Goal: Task Accomplishment & Management: Complete application form

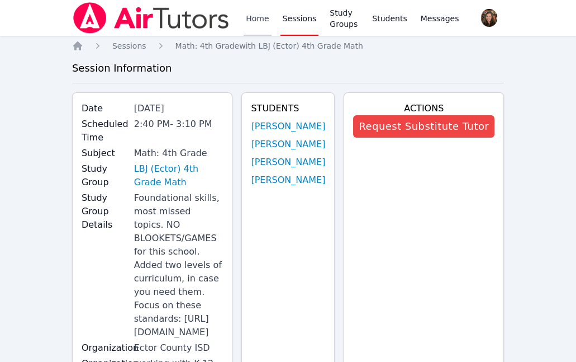
click at [253, 16] on link "Home" at bounding box center [257, 18] width 27 height 36
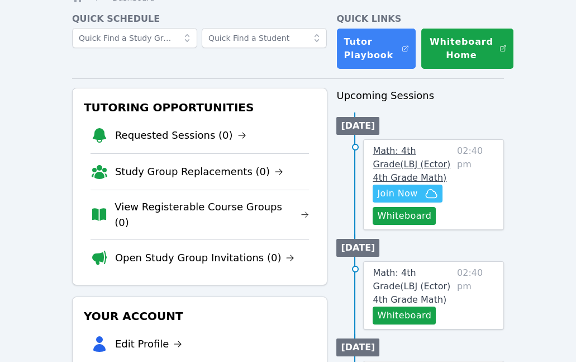
scroll to position [27, 0]
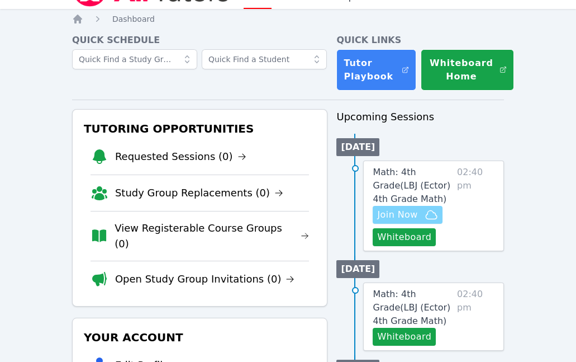
click at [410, 217] on span "Join Now" at bounding box center [397, 214] width 40 height 13
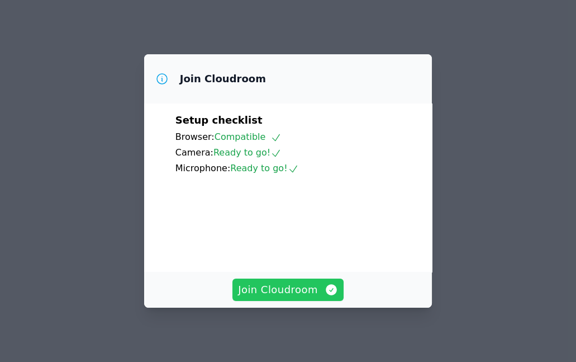
click at [288, 288] on span "Join Cloudroom" at bounding box center [288, 290] width 100 height 16
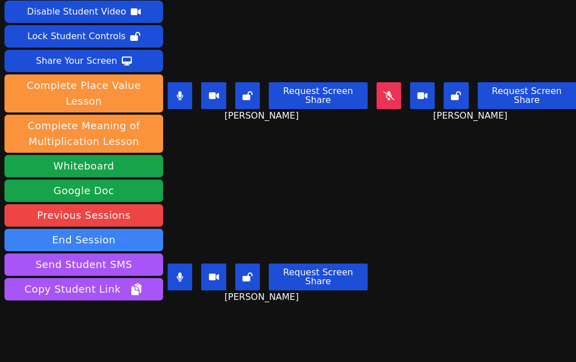
scroll to position [15, 0]
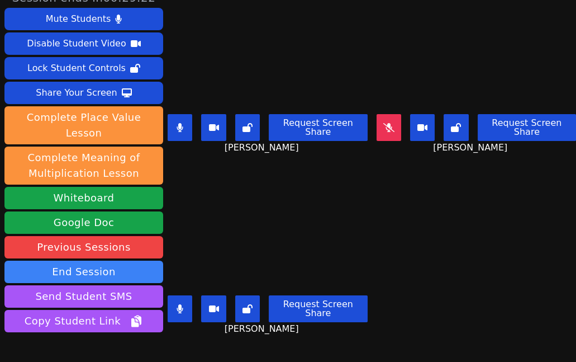
click at [182, 136] on button at bounding box center [180, 127] width 25 height 27
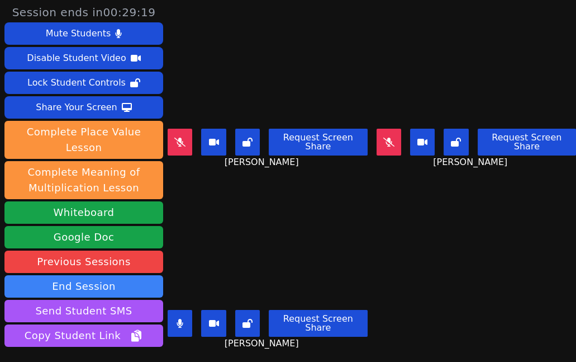
click at [173, 145] on button at bounding box center [180, 142] width 25 height 27
click at [180, 327] on button at bounding box center [180, 323] width 25 height 27
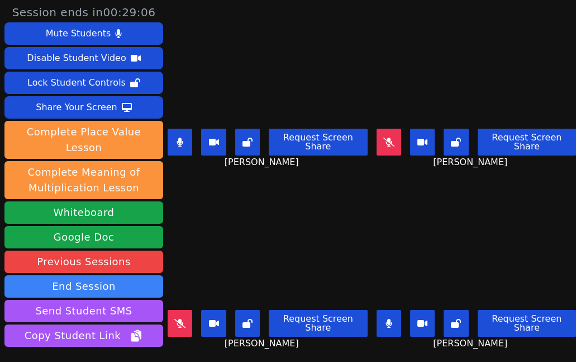
click at [179, 140] on icon at bounding box center [180, 141] width 6 height 9
click at [177, 139] on icon at bounding box center [179, 141] width 11 height 9
click at [174, 132] on button at bounding box center [180, 142] width 25 height 27
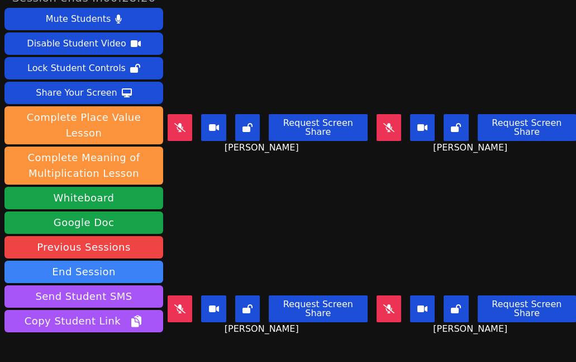
scroll to position [10, 0]
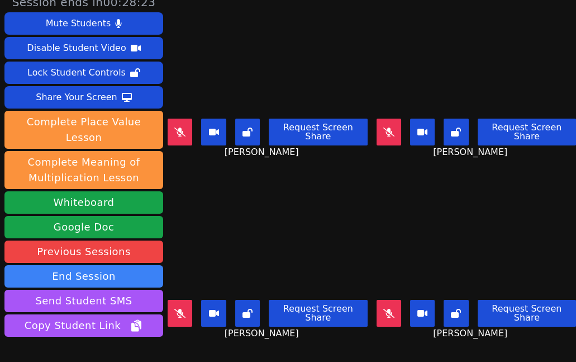
click at [188, 130] on button at bounding box center [180, 131] width 25 height 27
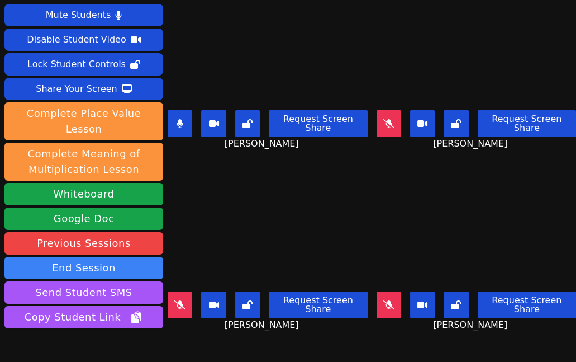
scroll to position [6, 0]
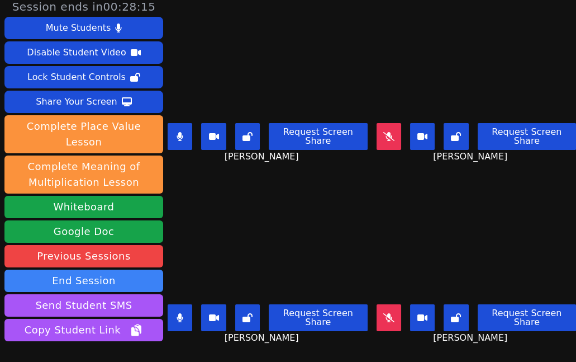
click at [170, 141] on button at bounding box center [180, 136] width 25 height 27
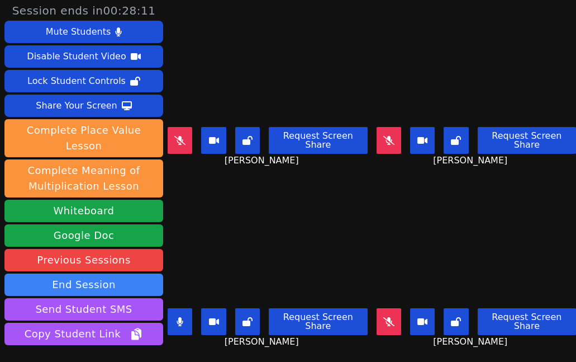
click at [180, 317] on icon at bounding box center [180, 321] width 6 height 9
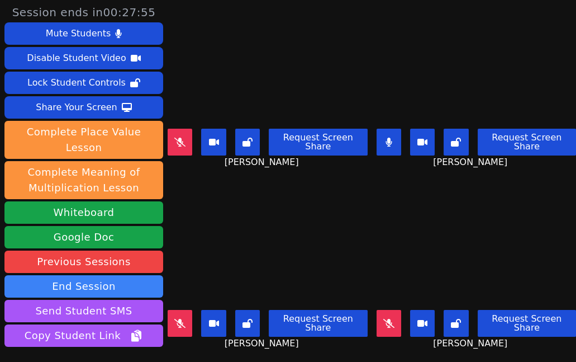
scroll to position [0, 0]
click at [179, 145] on icon at bounding box center [179, 141] width 11 height 9
click at [182, 138] on icon at bounding box center [180, 141] width 7 height 9
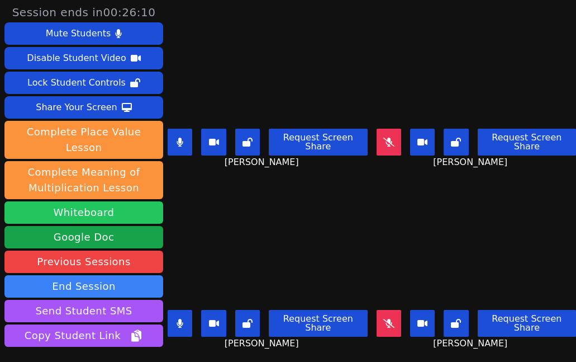
click at [102, 201] on button "Whiteboard" at bounding box center [83, 212] width 159 height 22
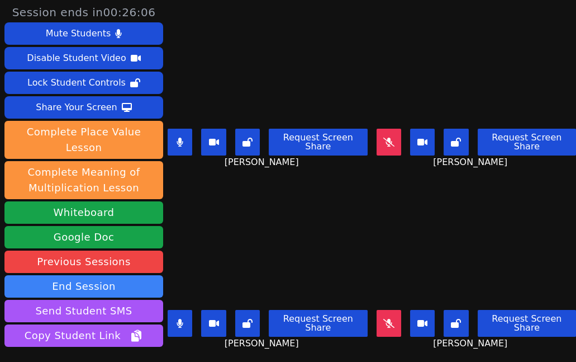
click at [174, 146] on button at bounding box center [180, 142] width 25 height 27
click at [187, 332] on button at bounding box center [180, 323] width 25 height 27
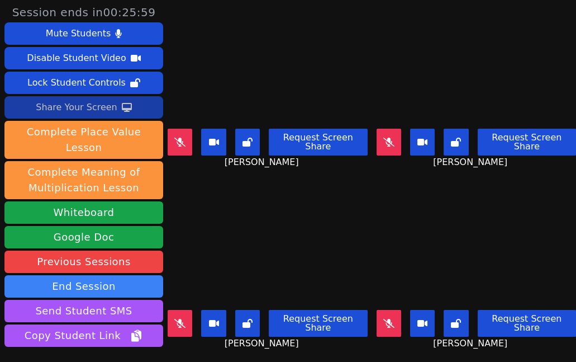
click at [87, 106] on div "Share Your Screen" at bounding box center [77, 107] width 82 height 18
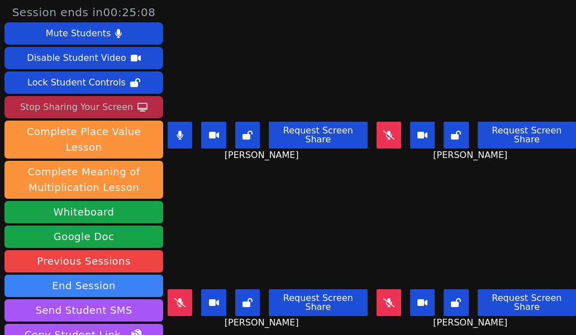
click at [183, 139] on icon at bounding box center [180, 135] width 7 height 9
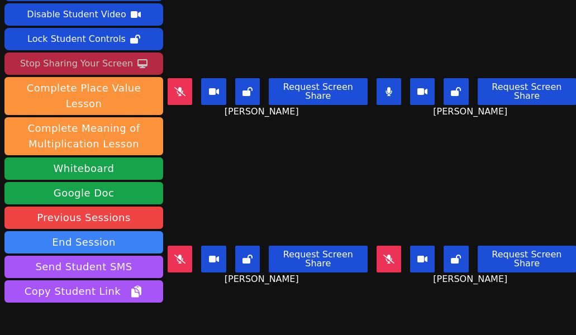
scroll to position [45, 0]
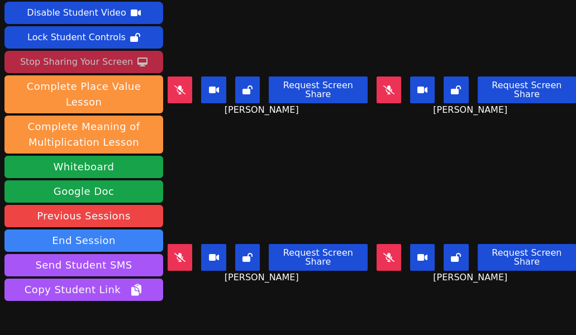
click at [394, 254] on icon at bounding box center [388, 257] width 11 height 9
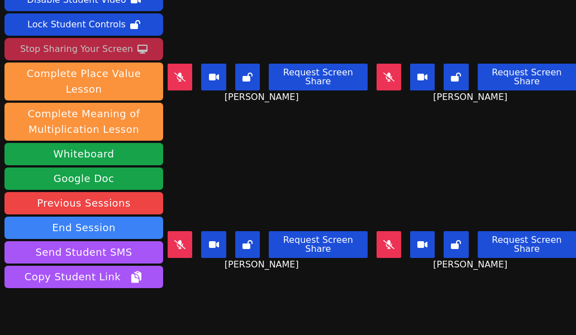
click at [391, 247] on icon at bounding box center [388, 244] width 11 height 9
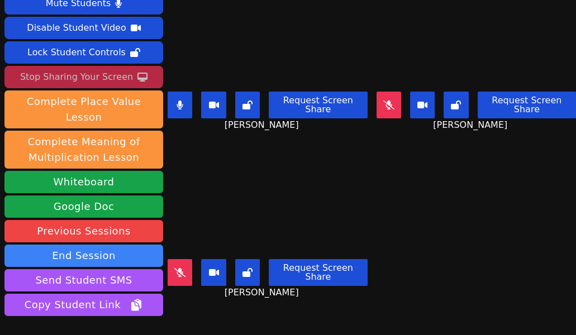
scroll to position [23, 0]
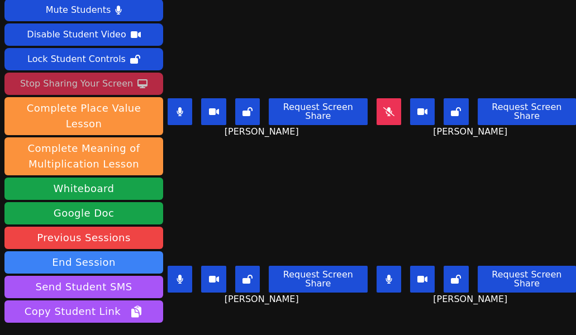
click at [184, 108] on button at bounding box center [180, 111] width 25 height 27
click at [389, 284] on button at bounding box center [389, 279] width 25 height 27
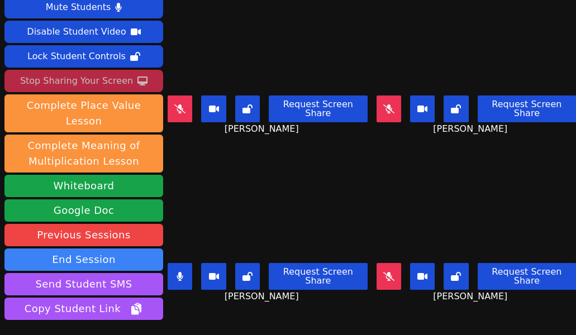
scroll to position [21, 0]
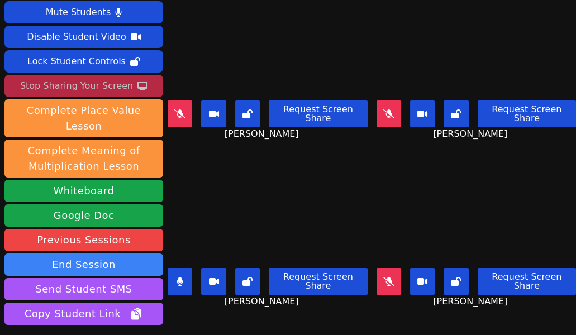
click at [186, 273] on button at bounding box center [180, 281] width 25 height 27
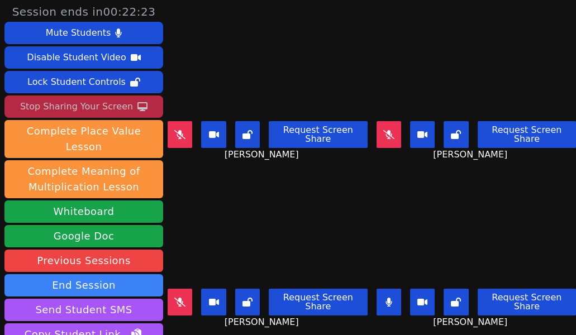
scroll to position [0, 0]
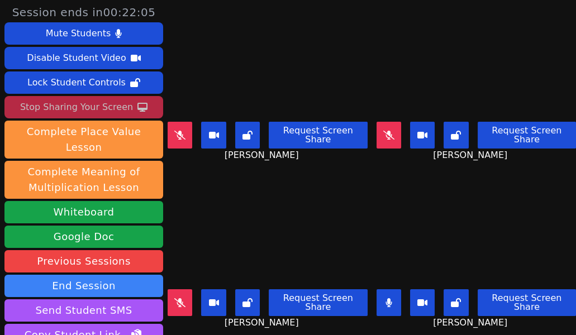
click at [392, 305] on icon at bounding box center [389, 302] width 7 height 9
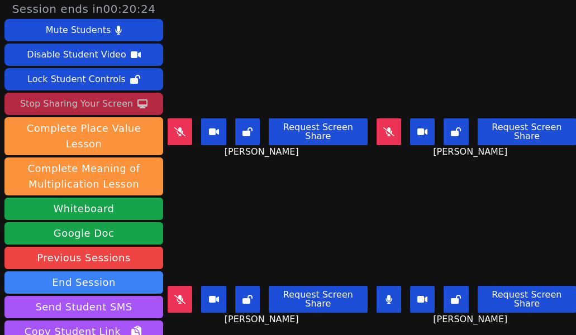
click at [494, 231] on video at bounding box center [476, 226] width 199 height 112
click at [512, 226] on video at bounding box center [476, 226] width 199 height 112
click at [397, 293] on button at bounding box center [389, 299] width 25 height 27
click at [500, 203] on video at bounding box center [476, 226] width 199 height 112
click at [180, 301] on icon at bounding box center [180, 299] width 6 height 9
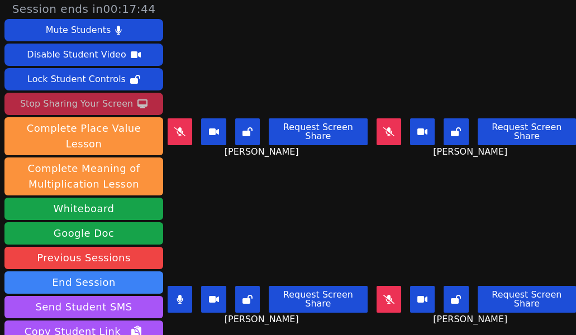
click at [187, 294] on button at bounding box center [180, 299] width 25 height 27
click at [179, 120] on button at bounding box center [180, 131] width 25 height 27
click at [392, 129] on icon at bounding box center [388, 131] width 11 height 9
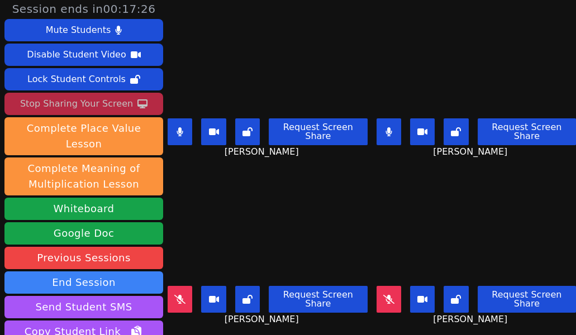
click at [182, 132] on icon at bounding box center [180, 131] width 7 height 9
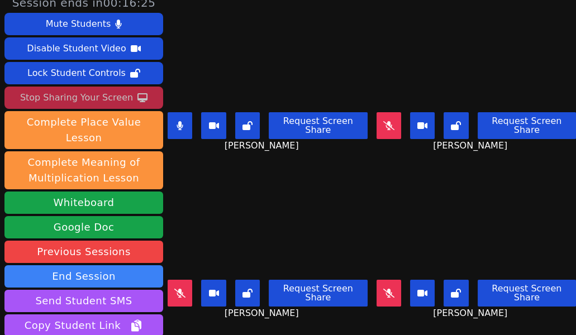
click at [182, 131] on button at bounding box center [180, 125] width 25 height 27
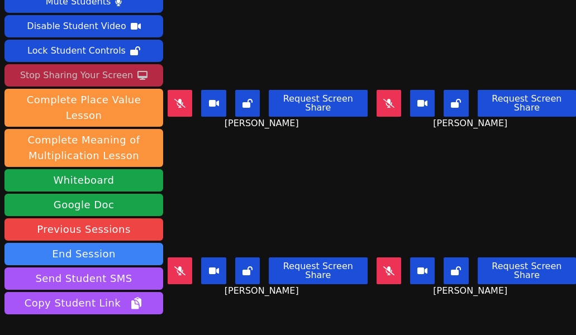
scroll to position [39, 0]
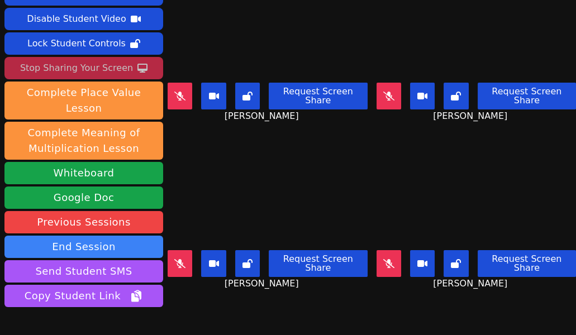
click at [185, 262] on icon at bounding box center [179, 263] width 11 height 9
click at [185, 265] on button at bounding box center [180, 263] width 25 height 27
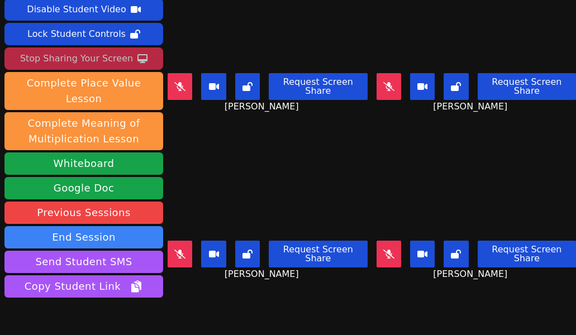
click at [394, 251] on icon at bounding box center [388, 254] width 11 height 9
click at [496, 156] on video at bounding box center [476, 181] width 199 height 112
click at [393, 251] on button at bounding box center [389, 254] width 25 height 27
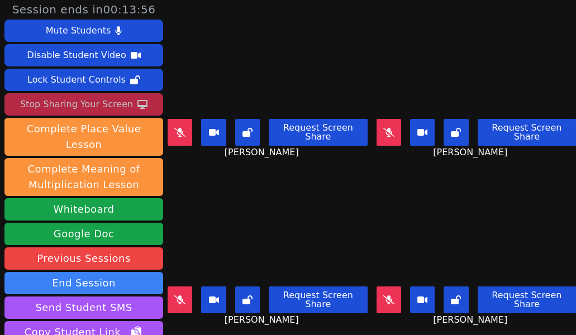
scroll to position [0, 0]
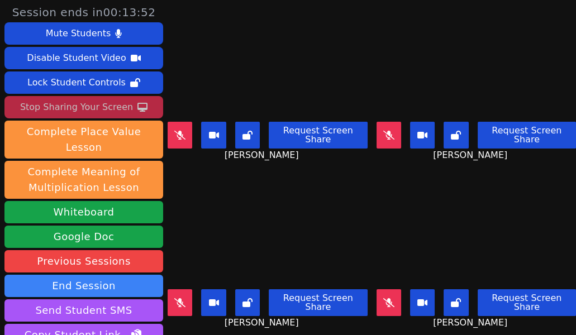
click at [413, 227] on video at bounding box center [476, 229] width 199 height 112
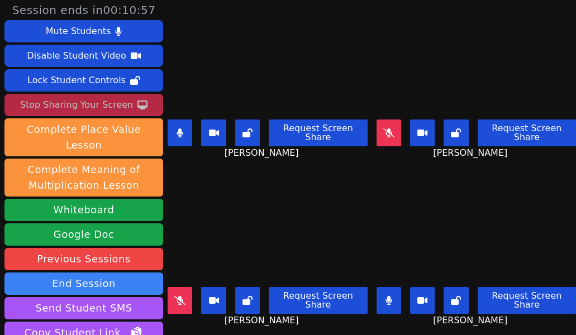
click at [381, 310] on button at bounding box center [389, 300] width 25 height 27
click at [177, 127] on button at bounding box center [180, 133] width 25 height 27
click at [393, 288] on button at bounding box center [389, 300] width 25 height 27
click at [460, 254] on video at bounding box center [476, 227] width 199 height 112
click at [250, 225] on video at bounding box center [267, 227] width 199 height 112
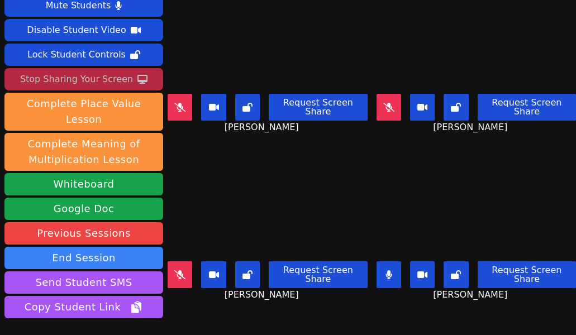
scroll to position [28, 0]
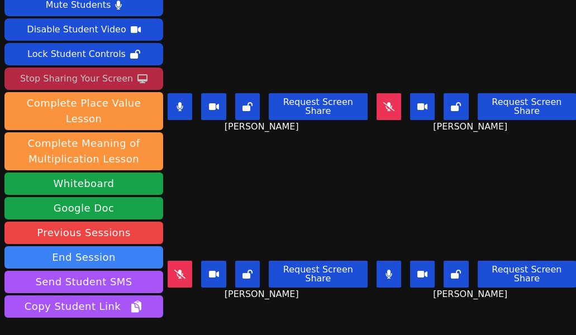
click at [384, 270] on button at bounding box center [389, 274] width 25 height 27
click at [183, 109] on icon at bounding box center [180, 106] width 7 height 9
click at [310, 68] on video at bounding box center [267, 33] width 199 height 112
click at [369, 201] on main "JAIDEN MOORE Request Screen Share JAIDEN MOORE ALEENAH MARQUEZ Request Screen S…" at bounding box center [372, 139] width 408 height 335
click at [380, 194] on video at bounding box center [476, 201] width 199 height 112
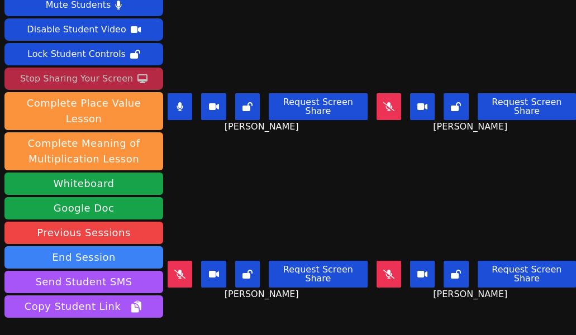
click at [189, 101] on button at bounding box center [180, 106] width 25 height 27
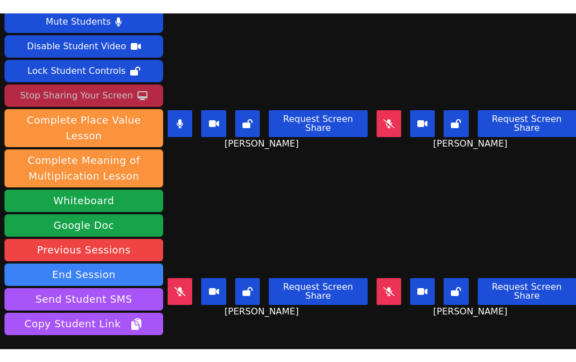
scroll to position [26, 0]
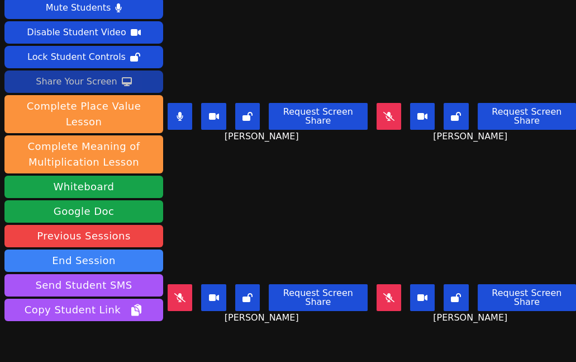
click at [571, 213] on video at bounding box center [477, 223] width 200 height 112
click at [184, 125] on button at bounding box center [180, 116] width 25 height 27
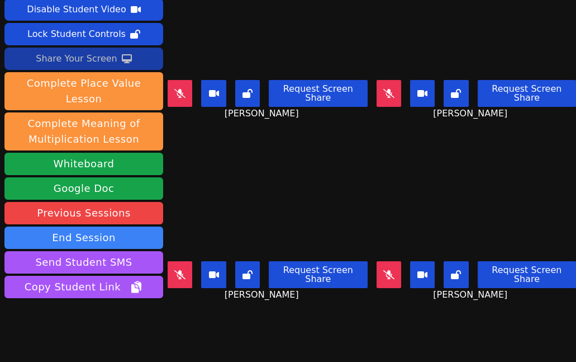
scroll to position [50, 0]
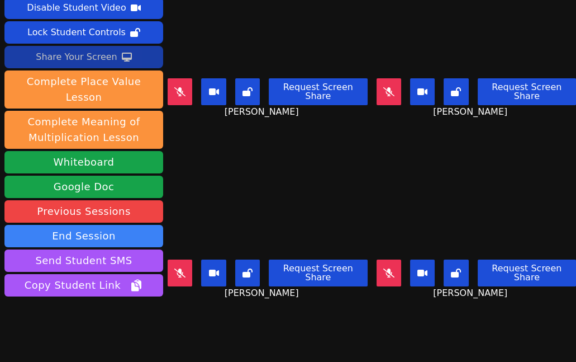
click at [500, 180] on video at bounding box center [477, 198] width 200 height 112
click at [181, 92] on icon at bounding box center [179, 91] width 11 height 9
click at [179, 97] on button at bounding box center [180, 91] width 25 height 27
click at [493, 183] on video at bounding box center [477, 198] width 200 height 112
click at [393, 272] on button at bounding box center [389, 272] width 25 height 27
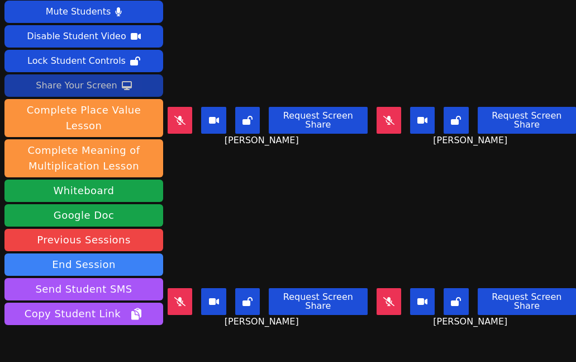
scroll to position [20, 0]
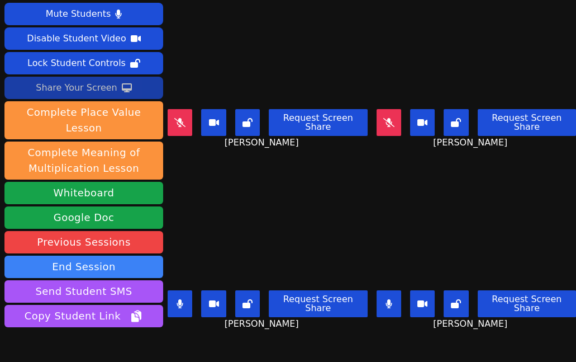
click at [179, 308] on button at bounding box center [180, 303] width 25 height 27
click at [392, 312] on button at bounding box center [389, 303] width 25 height 27
click at [387, 306] on icon at bounding box center [388, 303] width 11 height 9
click at [318, 172] on div "EZRA SMITH Request Screen Share EZRA SMITH" at bounding box center [268, 251] width 200 height 181
click at [177, 116] on button at bounding box center [180, 122] width 25 height 27
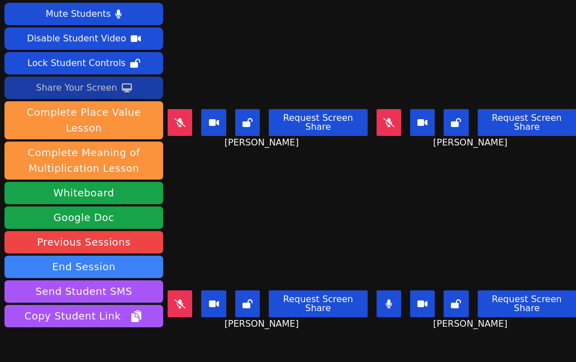
click at [389, 308] on button at bounding box center [389, 303] width 25 height 27
click at [177, 126] on icon at bounding box center [179, 122] width 11 height 9
click at [181, 122] on icon at bounding box center [179, 122] width 11 height 9
click at [363, 179] on video at bounding box center [268, 229] width 200 height 112
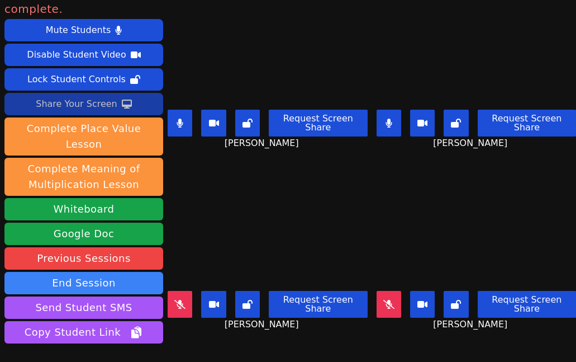
scroll to position [5, 0]
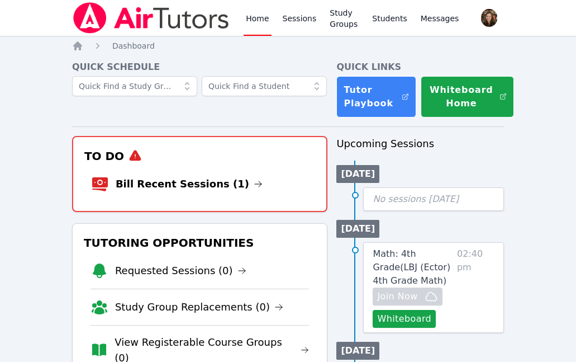
scroll to position [27, 0]
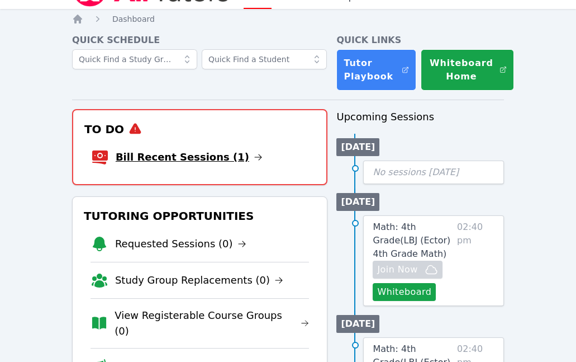
click at [184, 159] on link "Bill Recent Sessions (1)" at bounding box center [189, 157] width 147 height 16
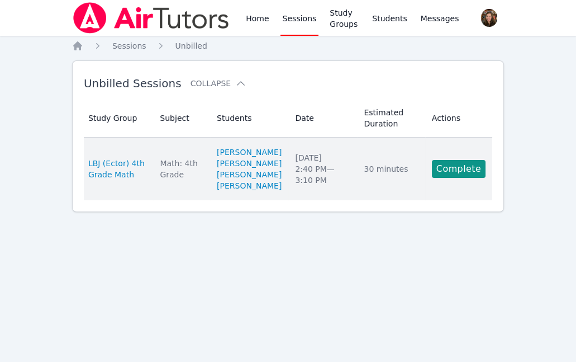
click at [471, 185] on td "Actions Complete" at bounding box center [458, 168] width 67 height 63
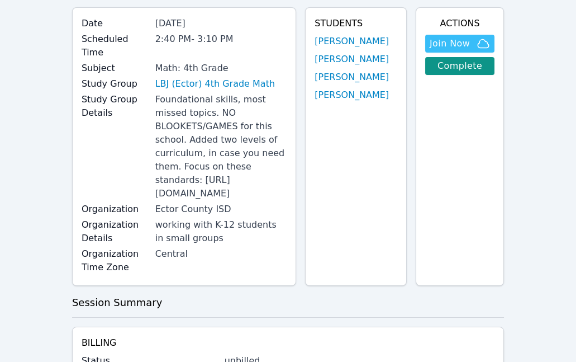
scroll to position [84, 0]
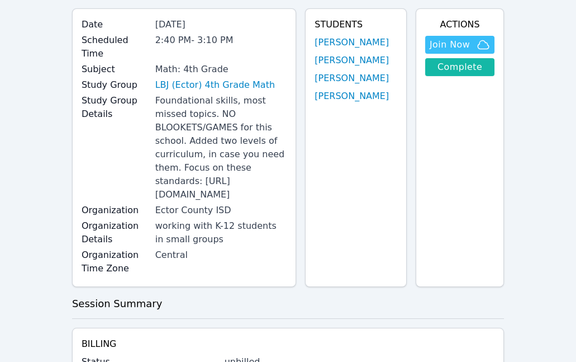
click at [473, 63] on link "Complete" at bounding box center [459, 67] width 69 height 18
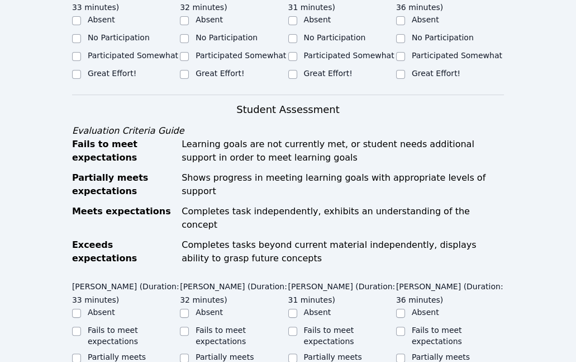
scroll to position [413, 0]
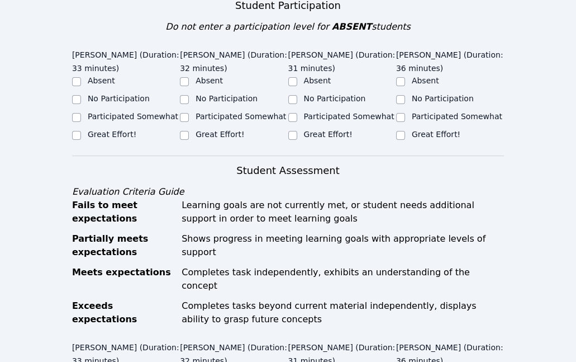
click at [118, 141] on ul "Absent No Participation Participated Somewhat Great Effort!" at bounding box center [126, 108] width 108 height 67
click at [120, 139] on label "Great Effort!" at bounding box center [112, 134] width 49 height 9
click at [81, 140] on input "Great Effort!" at bounding box center [76, 135] width 9 height 9
checkbox input "true"
click at [218, 140] on div "Great Effort!" at bounding box center [220, 134] width 49 height 11
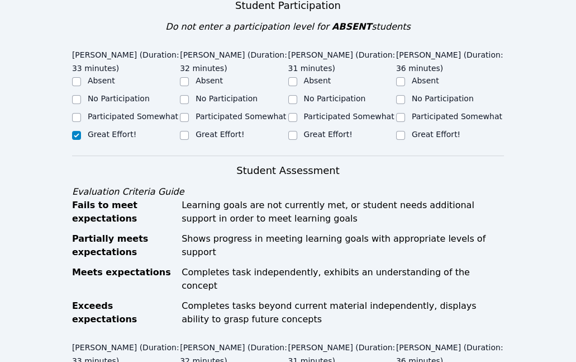
click at [220, 139] on label "Great Effort!" at bounding box center [220, 134] width 49 height 9
click at [189, 140] on input "Great Effort!" at bounding box center [184, 135] width 9 height 9
checkbox input "true"
click at [329, 139] on label "Great Effort!" at bounding box center [328, 134] width 49 height 9
click at [297, 140] on input "Great Effort!" at bounding box center [292, 135] width 9 height 9
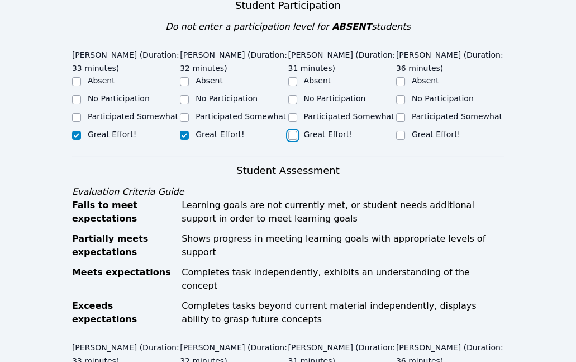
checkbox input "true"
click at [421, 139] on label "Great Effort!" at bounding box center [436, 134] width 49 height 9
click at [405, 140] on input "Great Effort!" at bounding box center [400, 135] width 9 height 9
checkbox input "true"
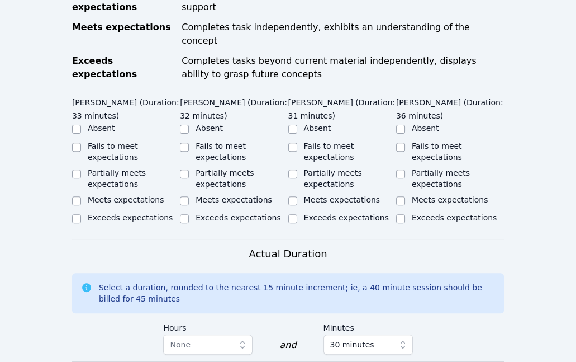
scroll to position [659, 0]
click at [220, 217] on label "Exceeds expectations" at bounding box center [238, 216] width 85 height 9
click at [189, 217] on input "Exceeds expectations" at bounding box center [184, 217] width 9 height 9
checkbox input "true"
click at [209, 196] on label "Meets expectations" at bounding box center [234, 198] width 77 height 9
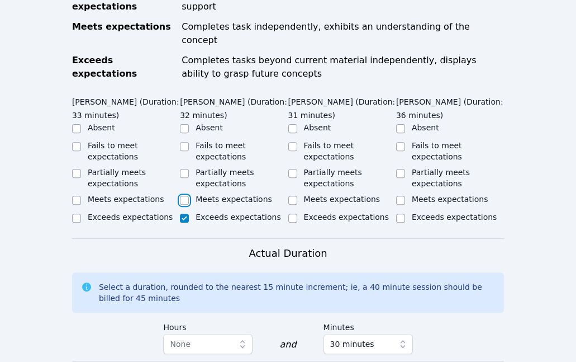
click at [189, 196] on input "Meets expectations" at bounding box center [184, 200] width 9 height 9
checkbox input "true"
checkbox input "false"
click at [147, 197] on label "Meets expectations" at bounding box center [126, 198] width 77 height 9
click at [81, 197] on input "Meets expectations" at bounding box center [76, 200] width 9 height 9
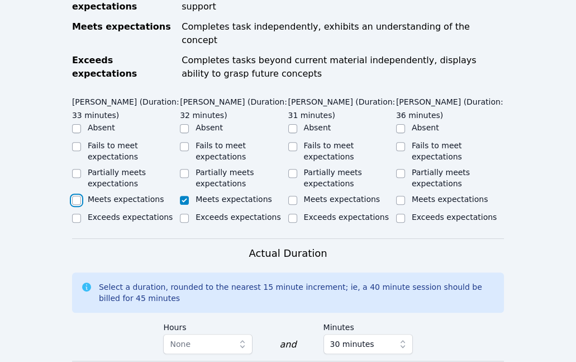
checkbox input "true"
click at [352, 198] on label "Meets expectations" at bounding box center [342, 198] width 77 height 9
click at [297, 198] on input "Meets expectations" at bounding box center [292, 200] width 9 height 9
checkbox input "true"
click at [423, 198] on label "Meets expectations" at bounding box center [450, 198] width 77 height 9
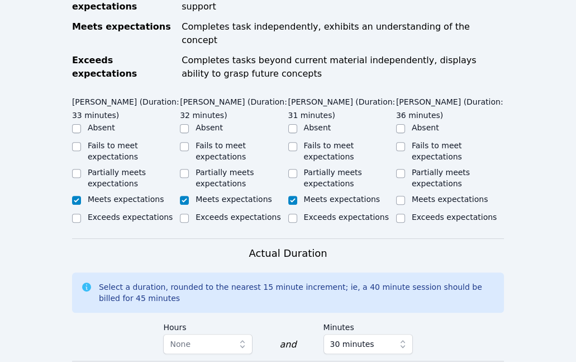
click at [405, 198] on input "Meets expectations" at bounding box center [400, 200] width 9 height 9
checkbox input "true"
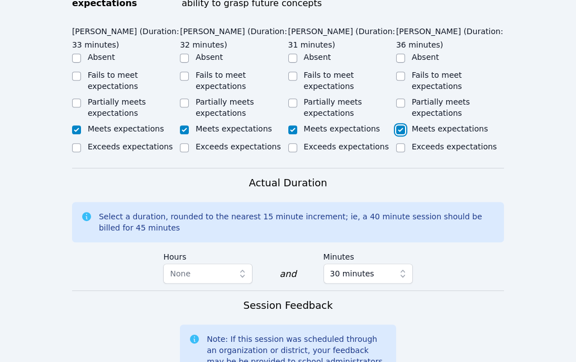
scroll to position [732, 0]
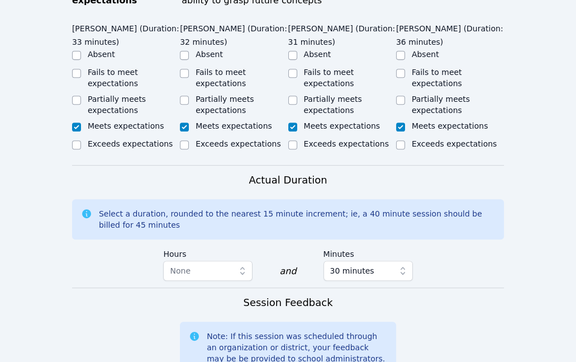
click at [241, 100] on label "Partially meets expectations" at bounding box center [225, 104] width 58 height 20
click at [189, 100] on input "Partially meets expectations" at bounding box center [184, 100] width 9 height 9
checkbox input "true"
checkbox input "false"
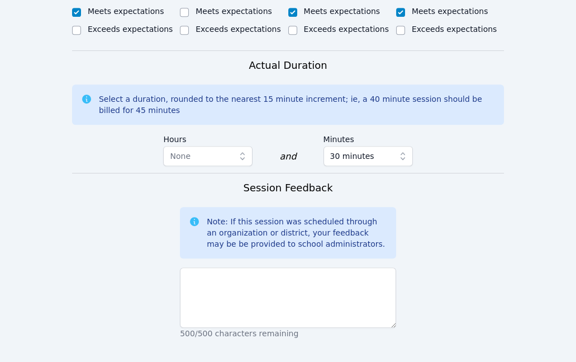
scroll to position [881, 0]
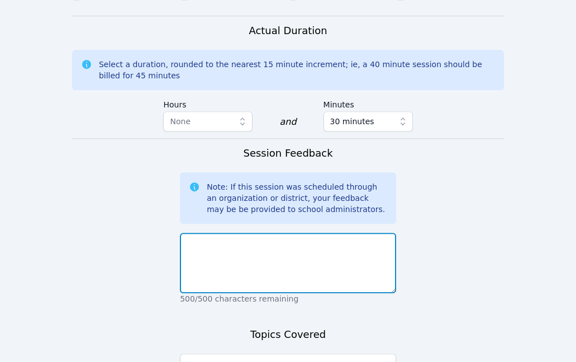
click at [269, 269] on textarea at bounding box center [288, 262] width 216 height 60
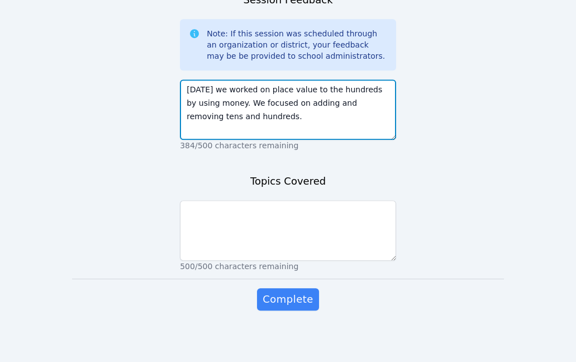
scroll to position [1035, 0]
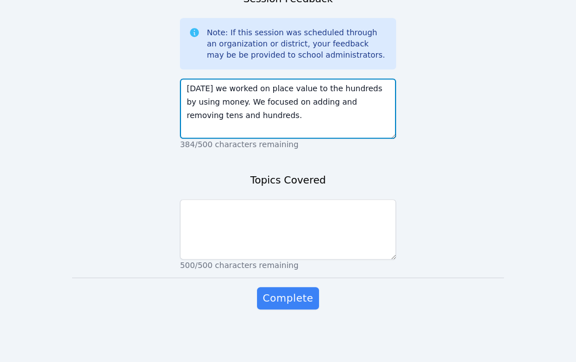
type textarea "Today we worked on place value to the hundreds by using money. We focused on ad…"
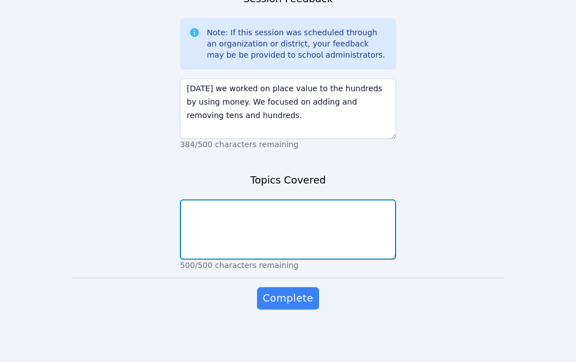
click at [222, 232] on textarea at bounding box center [288, 229] width 216 height 60
type textarea "Place value"
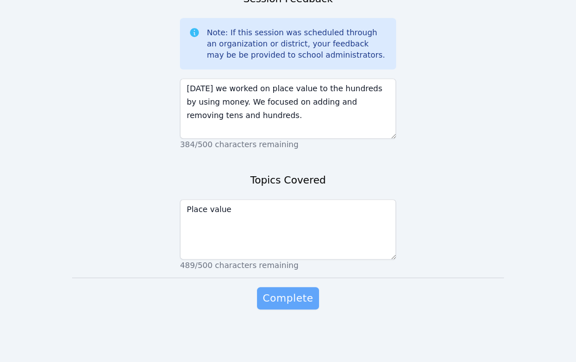
click at [297, 292] on span "Complete" at bounding box center [288, 298] width 50 height 16
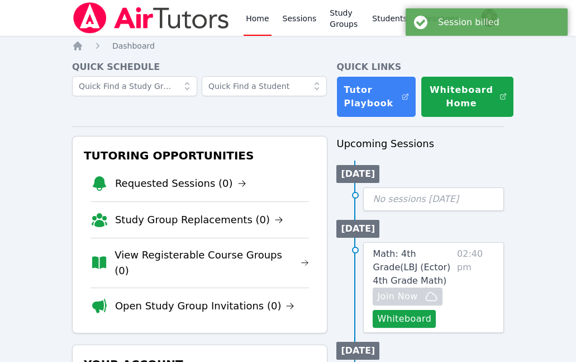
scroll to position [30, 0]
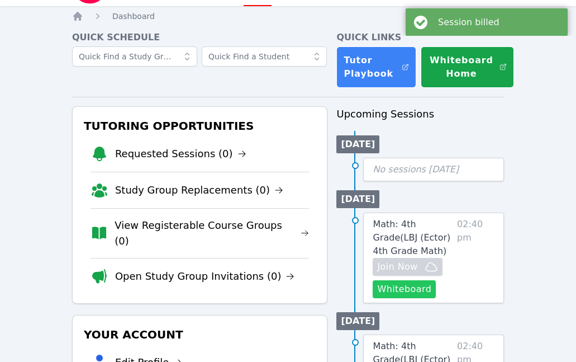
click at [414, 289] on button "Whiteboard" at bounding box center [404, 289] width 63 height 18
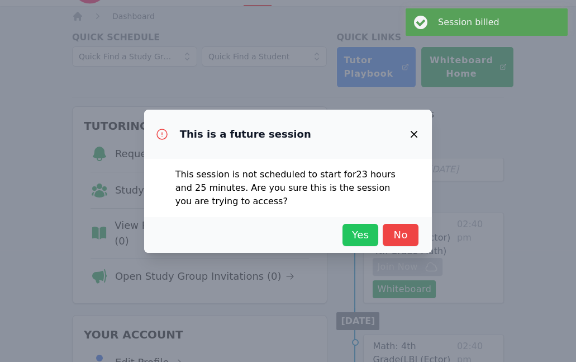
click at [363, 231] on span "Yes" at bounding box center [360, 235] width 25 height 16
